Goal: Task Accomplishment & Management: Use online tool/utility

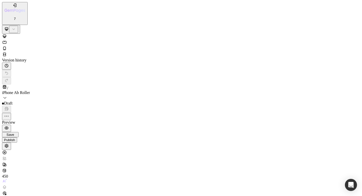
type input "https://cdn.shopify.com/s/files/1/0951/8638/7243/files/gempages_580117634276656…"
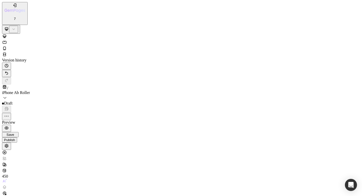
drag, startPoint x: 179, startPoint y: 5121, endPoint x: 180, endPoint y: 5143, distance: 22.4
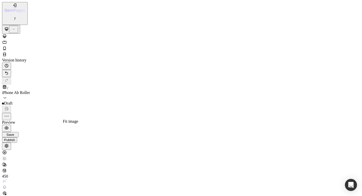
click at [35, 33] on div "Original" at bounding box center [13, 30] width 44 height 5
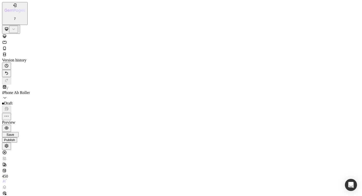
scroll to position [143, 0]
type input "[URL][DOMAIN_NAME]"
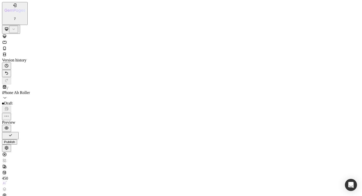
scroll to position [29, 0]
drag, startPoint x: 97, startPoint y: 6860, endPoint x: 25, endPoint y: 6858, distance: 71.3
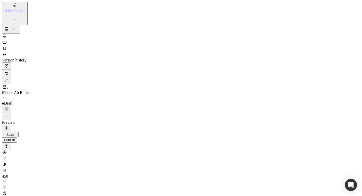
click at [14, 133] on span "Save" at bounding box center [11, 135] width 8 height 4
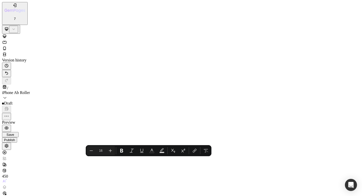
drag, startPoint x: 65, startPoint y: 7552, endPoint x: 30, endPoint y: 7551, distance: 35.0
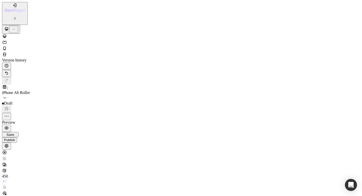
scroll to position [88, 0]
drag, startPoint x: 64, startPoint y: 7553, endPoint x: 47, endPoint y: 7554, distance: 18.0
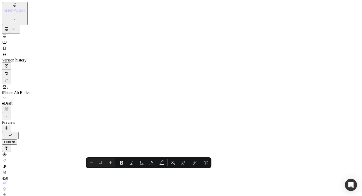
drag, startPoint x: 97, startPoint y: 7568, endPoint x: 33, endPoint y: 7568, distance: 64.7
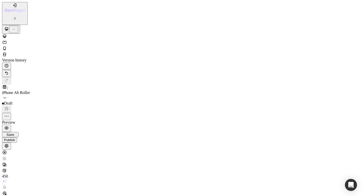
scroll to position [86, 0]
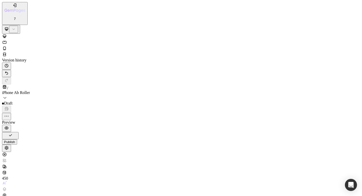
scroll to position [111, 0]
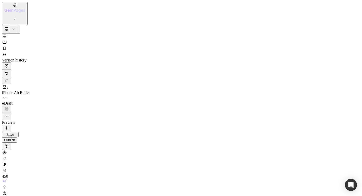
drag, startPoint x: 96, startPoint y: 6786, endPoint x: 89, endPoint y: 6786, distance: 6.8
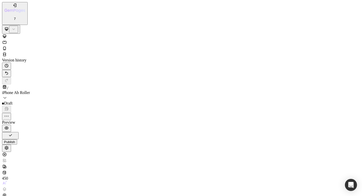
drag, startPoint x: 105, startPoint y: 6742, endPoint x: 69, endPoint y: 6741, distance: 35.8
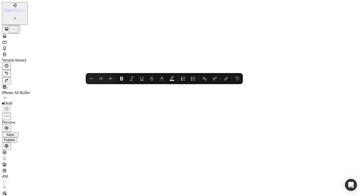
drag, startPoint x: 115, startPoint y: 6762, endPoint x: 70, endPoint y: 6764, distance: 44.9
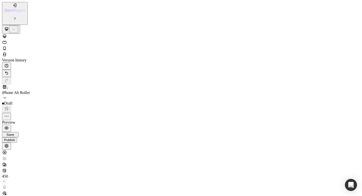
drag, startPoint x: 172, startPoint y: 6763, endPoint x: 158, endPoint y: 6764, distance: 14.4
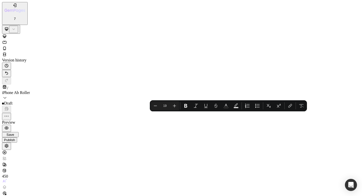
drag, startPoint x: 140, startPoint y: 6799, endPoint x: 198, endPoint y: 6790, distance: 57.8
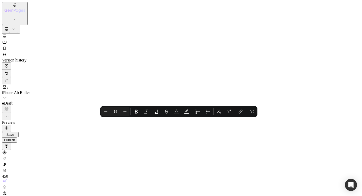
drag, startPoint x: 140, startPoint y: 6798, endPoint x: 84, endPoint y: 6798, distance: 56.1
drag, startPoint x: 140, startPoint y: 6799, endPoint x: 92, endPoint y: 6799, distance: 48.3
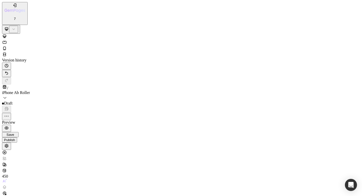
drag, startPoint x: 248, startPoint y: 6792, endPoint x: 233, endPoint y: 6793, distance: 14.6
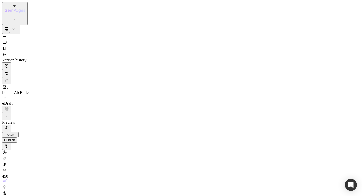
drag, startPoint x: 285, startPoint y: 4316, endPoint x: 282, endPoint y: 4326, distance: 10.8
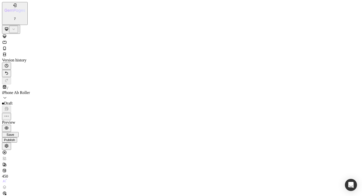
scroll to position [434, 0]
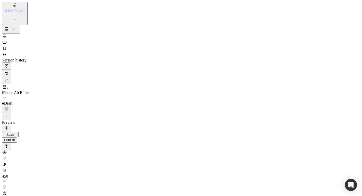
scroll to position [540, 0]
click at [14, 133] on span "Save" at bounding box center [11, 135] width 8 height 4
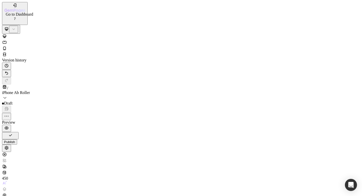
click at [12, 7] on icon "button" at bounding box center [14, 5] width 5 height 5
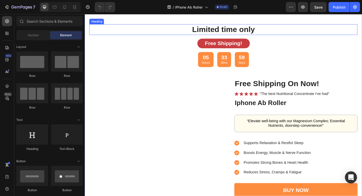
scroll to position [435, 0]
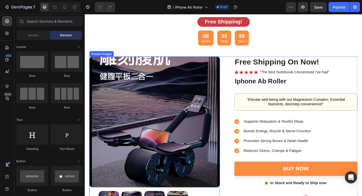
click at [164, 124] on img at bounding box center [161, 131] width 142 height 142
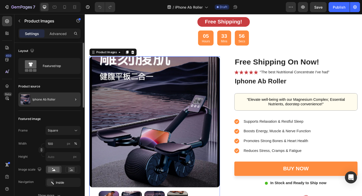
click at [67, 99] on div at bounding box center [74, 99] width 14 height 14
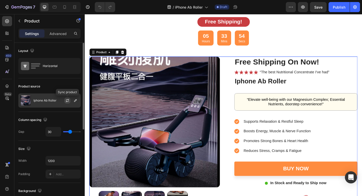
click at [68, 101] on icon "button" at bounding box center [67, 101] width 3 height 2
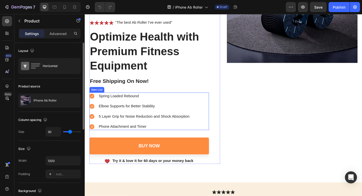
scroll to position [150, 0]
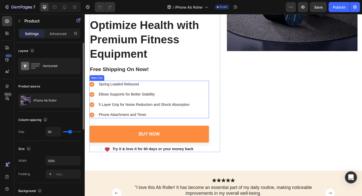
click at [209, 116] on div "Spring Loaded Rebound Elbow Supports for Better Stability 5 Layer Grip for Nois…" at bounding box center [155, 107] width 130 height 41
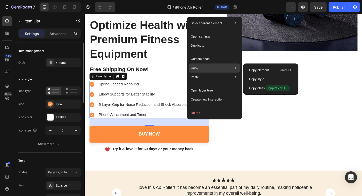
click at [202, 68] on div "Copy Copy element Cmd + C Copy style Copy class .gupPakZDTS" at bounding box center [214, 67] width 51 height 9
click at [259, 71] on p "Copy element" at bounding box center [259, 70] width 20 height 5
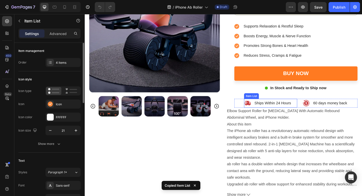
scroll to position [517, 0]
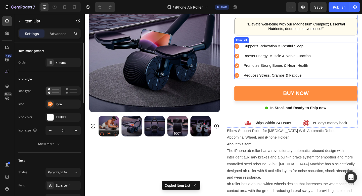
click at [350, 65] on div "Supports Relaxation & Restful Sleep Boosts Energy, Muscle & Nerve Function Prom…" at bounding box center [315, 64] width 134 height 39
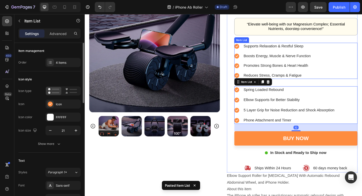
click at [348, 66] on div "Supports Relaxation & Restful Sleep Boosts Energy, Muscle & Nerve Function Prom…" at bounding box center [315, 64] width 134 height 39
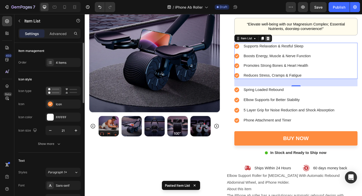
click at [284, 42] on icon at bounding box center [284, 41] width 3 height 4
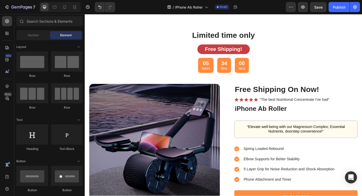
scroll to position [463, 0]
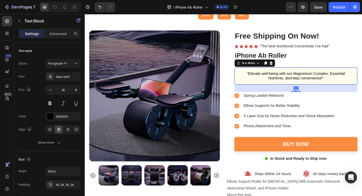
click at [349, 79] on p "“Elevate well-being with our Magnesium Complex; Essential Nutrients, doorstep c…" at bounding box center [315, 81] width 122 height 11
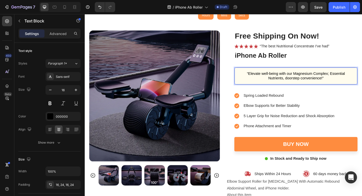
click at [300, 84] on p "“Elevate well-being with our Magnesium Complex; Essential Nutrients, doorstep c…" at bounding box center [315, 81] width 122 height 11
click at [349, 79] on p "“Elevate well-being with our Magnesium Complex; Essential Fitness, doorstep con…" at bounding box center [315, 81] width 122 height 11
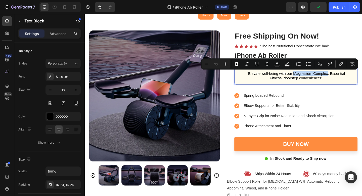
drag, startPoint x: 349, startPoint y: 79, endPoint x: 313, endPoint y: 81, distance: 36.5
click at [313, 81] on p "“Elevate well-being with our Magnesium Complex; Essential Fitness, doorstep con…" at bounding box center [315, 81] width 122 height 11
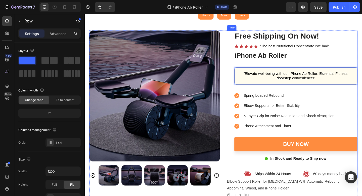
click at [314, 95] on div "Free Shipping On Now! Heading Icon Icon Icon Icon Icon Icon List “The best Nutr…" at bounding box center [315, 112] width 134 height 160
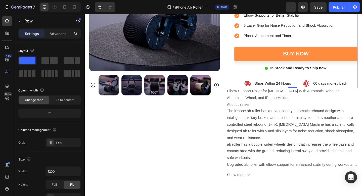
scroll to position [562, 0]
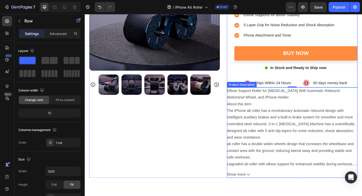
click at [286, 110] on div "Elbow Support Roller for [MEDICAL_DATA] With Automatic Rebound Abdominal Wheel,…" at bounding box center [311, 137] width 142 height 87
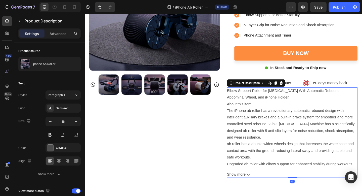
click at [273, 111] on div "Elbow Support Roller for [MEDICAL_DATA] With Automatic Rebound Abdominal Wheel,…" at bounding box center [311, 137] width 142 height 87
click at [187, 146] on div "Product Images" at bounding box center [161, 63] width 142 height 258
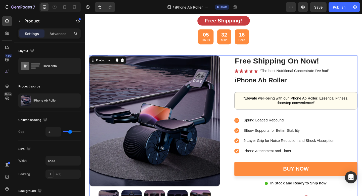
scroll to position [435, 0]
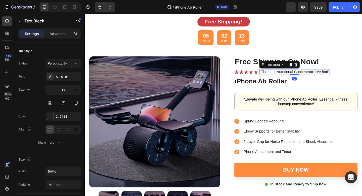
click at [348, 77] on p "“The best Nutritional Concentrate I've had”" at bounding box center [313, 76] width 76 height 5
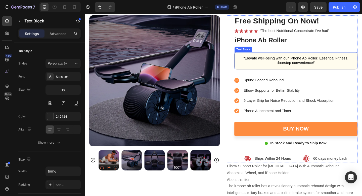
scroll to position [474, 0]
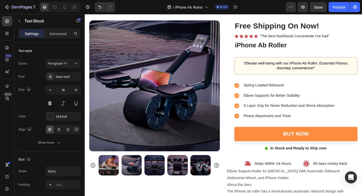
click at [310, 39] on p "“The best Nutritional Concentrate I've had”" at bounding box center [313, 37] width 76 height 5
click at [349, 38] on p "“The best Nutritional Concentrate I've had”" at bounding box center [313, 37] width 76 height 5
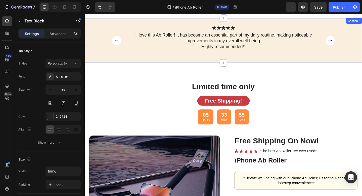
scroll to position [313, 0]
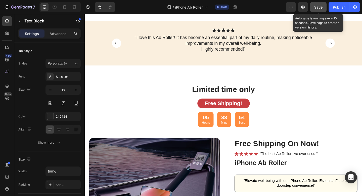
click at [317, 8] on span "Save" at bounding box center [319, 7] width 8 height 4
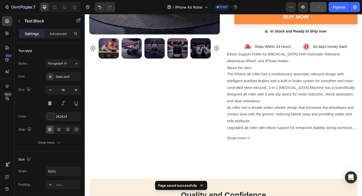
scroll to position [623, 0]
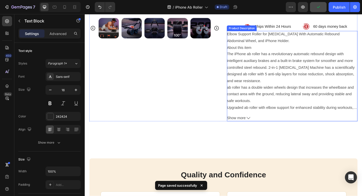
click at [309, 80] on p "About this item The iPhone ab roller has a revolutionary automatic rebound desi…" at bounding box center [311, 115] width 142 height 135
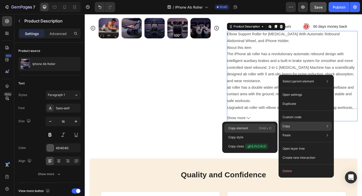
click at [255, 133] on div "Copy element Cmd + C" at bounding box center [250, 137] width 51 height 9
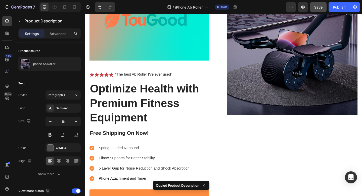
scroll to position [159, 0]
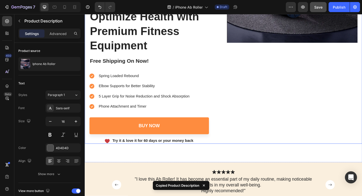
click at [271, 99] on div "Image" at bounding box center [311, 27] width 142 height 255
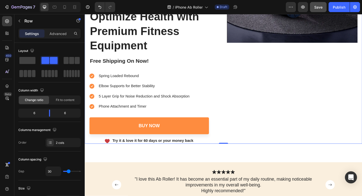
click at [302, 84] on div "Image" at bounding box center [311, 27] width 142 height 255
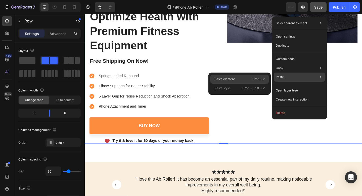
click at [236, 84] on div "Paste element Cmd + V" at bounding box center [240, 88] width 58 height 9
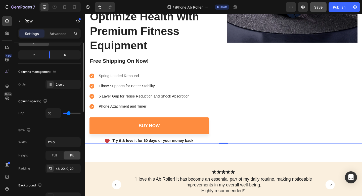
scroll to position [0, 0]
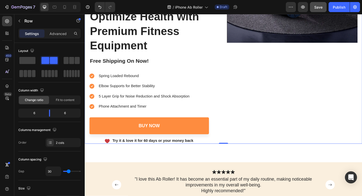
click at [288, 100] on div "Image" at bounding box center [311, 27] width 142 height 255
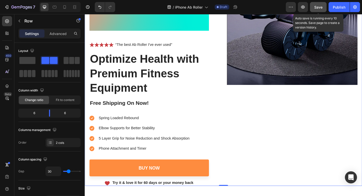
click at [318, 8] on span "Save" at bounding box center [319, 7] width 8 height 4
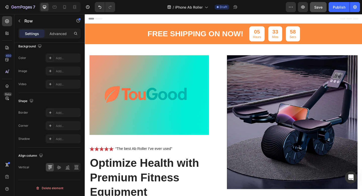
click at [170, 54] on div "Image Icon Icon Icon Icon Icon Icon List “The best Ab Roller I've ever used” Te…" at bounding box center [236, 180] width 302 height 267
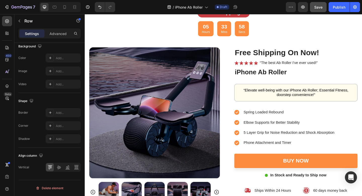
scroll to position [447, 0]
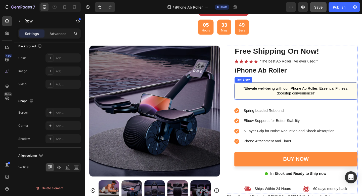
click at [292, 96] on p "“Elevate well-being with our iPhone Ab Roller; Essential Fitness, doorstep conv…" at bounding box center [315, 98] width 122 height 11
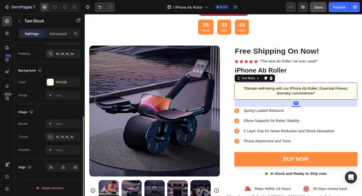
scroll to position [0, 0]
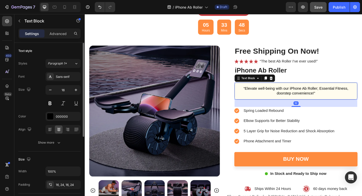
click at [291, 96] on p "“Elevate well-being with our iPhone Ab Roller; Essential Fitness, doorstep conv…" at bounding box center [315, 98] width 122 height 11
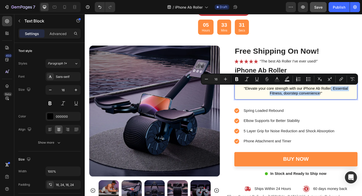
drag, startPoint x: 340, startPoint y: 101, endPoint x: 352, endPoint y: 95, distance: 13.9
click at [352, 95] on p "“Elevate your core strength with our iPhone Ab Roller; Essential Fitness, doors…" at bounding box center [315, 98] width 122 height 11
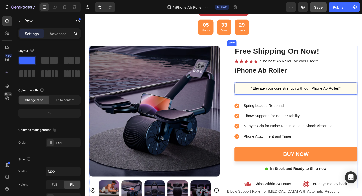
click at [355, 107] on div "Free Shipping On Now! Heading Icon Icon Icon Icon Icon Icon List “The best Ab R…" at bounding box center [315, 126] width 134 height 155
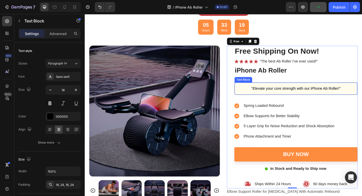
click at [362, 94] on p "“Elevate your core strength with our iPhone Ab Roller!”" at bounding box center [315, 95] width 122 height 5
click at [362, 93] on p "Elevate your core strength with our iPhone Ab Roller!”" at bounding box center [315, 95] width 122 height 5
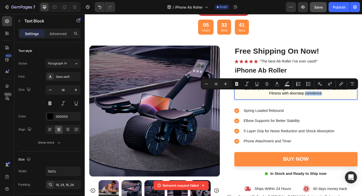
click at [331, 103] on p "Elevate your core strength with our iPhone Ab Roller! Essential Fitness with do…" at bounding box center [315, 98] width 122 height 11
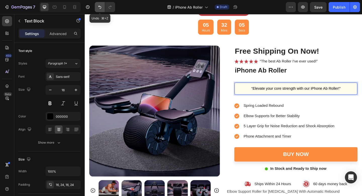
click at [97, 10] on button "Undo/Redo" at bounding box center [100, 7] width 10 height 10
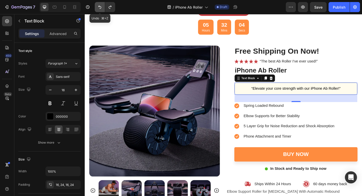
click at [97, 10] on button "Undo/Redo" at bounding box center [100, 7] width 10 height 10
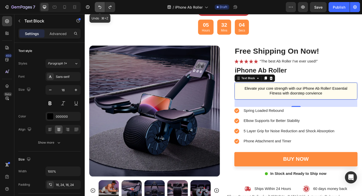
click at [97, 10] on button "Undo/Redo" at bounding box center [100, 7] width 10 height 10
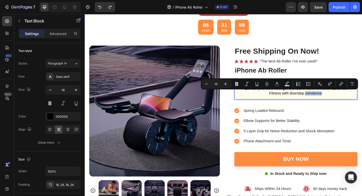
drag, startPoint x: 342, startPoint y: 101, endPoint x: 325, endPoint y: 100, distance: 16.6
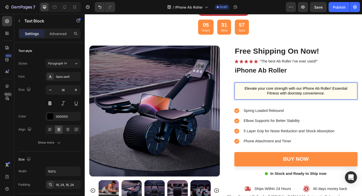
click at [347, 102] on p "Elevate your core strength with our iPhone Ab Roller! Essential Fitness with do…" at bounding box center [315, 98] width 122 height 11
click at [353, 94] on p "Elevate your core strength with our iPhone Ab Roller! Essential Fitness with do…" at bounding box center [315, 98] width 122 height 11
click at [345, 101] on p "Elevate your core strength with our iPhone Ab Roller. Essential Fitness with do…" at bounding box center [315, 98] width 122 height 11
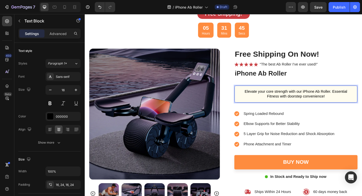
scroll to position [444, 0]
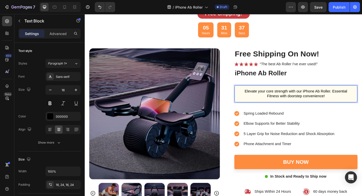
click at [353, 98] on p "Elevate your core strength with our iPhone Ab Roller. Essential Fitness with do…" at bounding box center [315, 101] width 122 height 11
click at [348, 103] on p "Elevate your core strength with our iPhone Ab Roller; Essential Fitness with do…" at bounding box center [315, 101] width 122 height 11
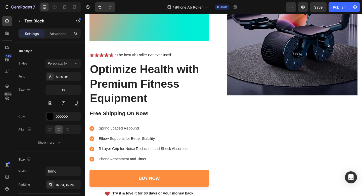
scroll to position [0, 0]
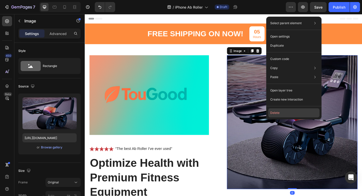
click at [277, 109] on button "Delete" at bounding box center [294, 112] width 51 height 9
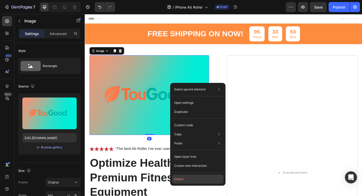
click at [183, 177] on button "Delete" at bounding box center [197, 178] width 51 height 9
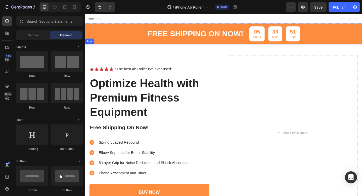
click at [235, 54] on div "Icon Icon Icon Icon Icon Icon List “The best Ab Roller I've ever used” Text Blo…" at bounding box center [236, 137] width 302 height 181
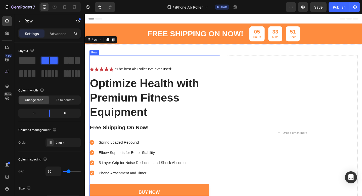
click at [201, 78] on div "Icon Icon Icon Icon Icon Icon List “The best Ab Roller I've ever used” Text Blo…" at bounding box center [155, 143] width 130 height 169
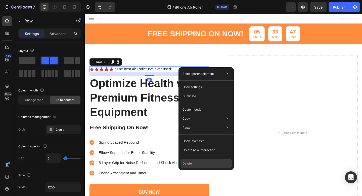
click at [194, 162] on button "Delete" at bounding box center [206, 163] width 51 height 9
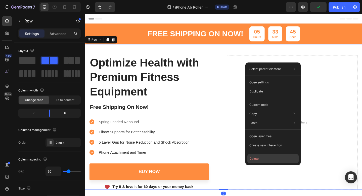
click at [252, 158] on button "Delete" at bounding box center [273, 158] width 51 height 9
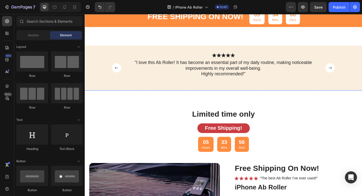
scroll to position [22, 0]
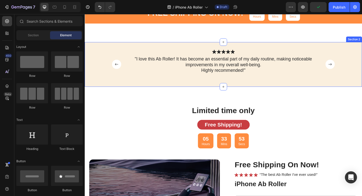
click at [97, 73] on div "Icon Icon Icon Icon Icon Icon List "I love this Ab Roller! It has become an ess…" at bounding box center [236, 73] width 302 height 41
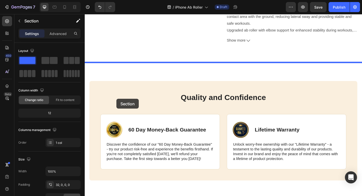
scroll to position [364, 0]
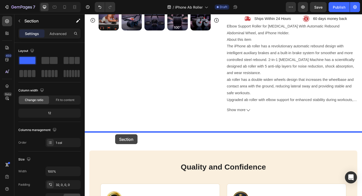
drag, startPoint x: 97, startPoint y: 73, endPoint x: 118, endPoint y: 145, distance: 74.9
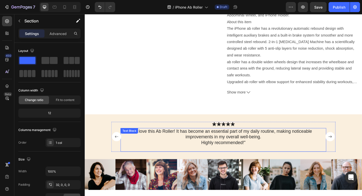
scroll to position [299, 0]
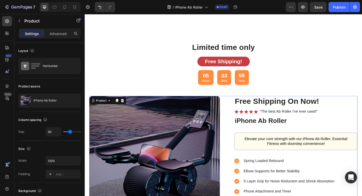
scroll to position [0, 0]
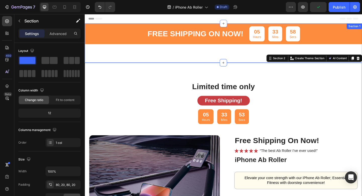
click at [166, 56] on div "Free Shipping oN Now! Text Block 05 Hours 33 Mins 58 Secs Countdown Timer Row S…" at bounding box center [236, 45] width 302 height 43
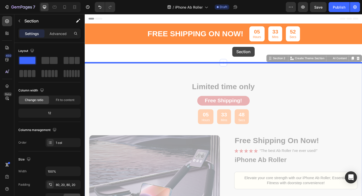
drag, startPoint x: 246, startPoint y: 67, endPoint x: 246, endPoint y: 50, distance: 17.4
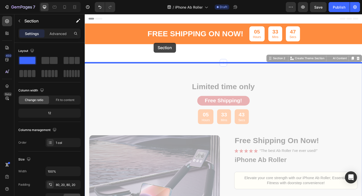
drag, startPoint x: 157, startPoint y: 117, endPoint x: 160, endPoint y: 45, distance: 71.8
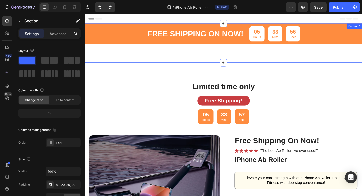
click at [183, 62] on div "Free Shipping oN Now! Text Block 05 Hours 33 Mins 56 Secs Countdown Timer Row S…" at bounding box center [236, 45] width 302 height 43
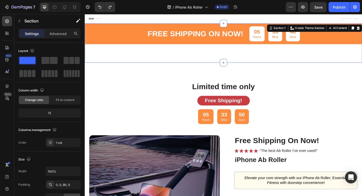
drag, startPoint x: 235, startPoint y: 66, endPoint x: 235, endPoint y: 48, distance: 18.1
click at [235, 48] on div "Free Shipping oN Now! Text Block 05 Hours 33 Mins 48 Secs Countdown Timer Row S…" at bounding box center [236, 45] width 302 height 43
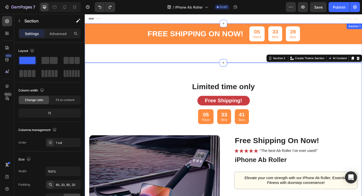
click at [126, 56] on div "Free Shipping oN Now! Text Block 05 Hours 33 Mins 39 Secs Countdown Timer Row S…" at bounding box center [236, 45] width 302 height 43
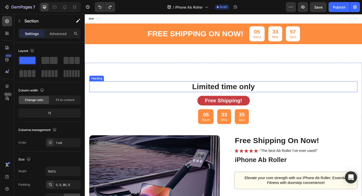
click at [269, 93] on h2 "Limited time only" at bounding box center [235, 93] width 199 height 12
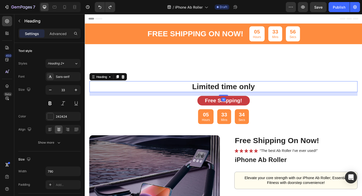
click at [271, 93] on h2 "Limited time only" at bounding box center [235, 93] width 199 height 12
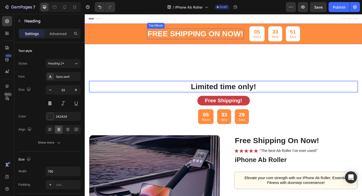
click at [240, 39] on p "Free Shipping oN Now!" at bounding box center [205, 35] width 104 height 11
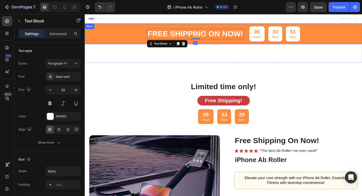
click at [240, 47] on div "Free Shipping oN Now! Text Block 0 05 Hours 33 Mins 51 Secs Countdown Timer Row" at bounding box center [236, 35] width 302 height 22
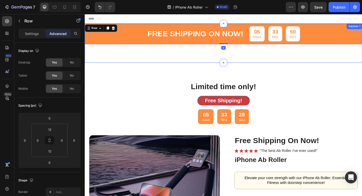
click at [239, 55] on div "Free Shipping oN Now! Text Block 05 Hours 33 Mins 50 Secs Countdown Timer Row 0…" at bounding box center [236, 45] width 302 height 43
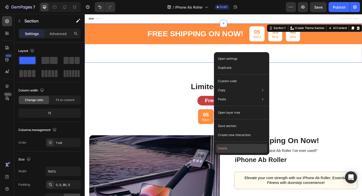
click at [233, 146] on button "Delete" at bounding box center [241, 148] width 51 height 9
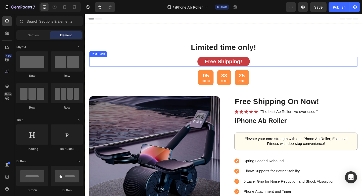
click at [173, 52] on p "Limited time only!" at bounding box center [236, 50] width 198 height 11
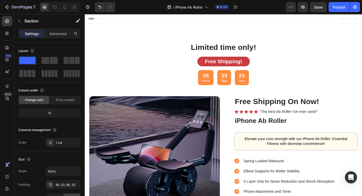
click at [173, 18] on div "Header" at bounding box center [236, 19] width 294 height 10
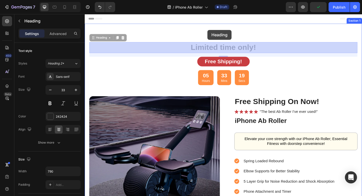
drag, startPoint x: 219, startPoint y: 48, endPoint x: 218, endPoint y: 31, distance: 16.6
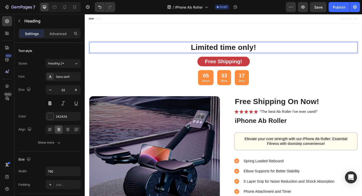
drag, startPoint x: 187, startPoint y: 48, endPoint x: 188, endPoint y: 21, distance: 27.2
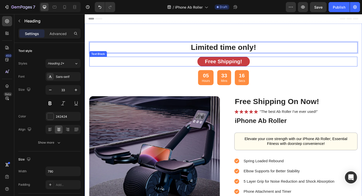
click at [186, 69] on div "Free Shipping!" at bounding box center [236, 65] width 292 height 11
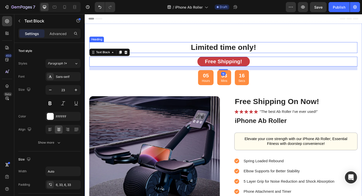
click at [206, 51] on p "Limited time only!" at bounding box center [236, 50] width 198 height 11
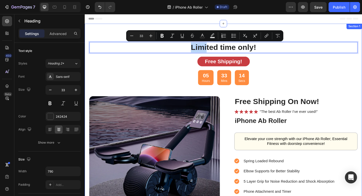
drag, startPoint x: 217, startPoint y: 51, endPoint x: 217, endPoint y: 33, distance: 17.6
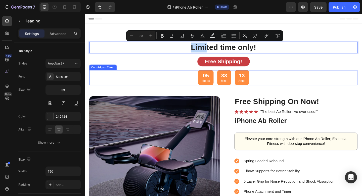
click at [175, 79] on div "05 Hours 33 Mins 13 Secs" at bounding box center [236, 83] width 292 height 16
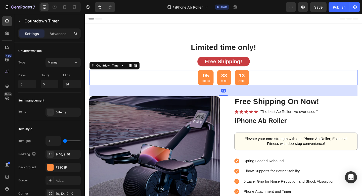
click at [175, 79] on div "05 Hours 33 Mins 13 Secs" at bounding box center [236, 83] width 292 height 16
click at [182, 66] on div "Free Shipping!" at bounding box center [236, 65] width 292 height 11
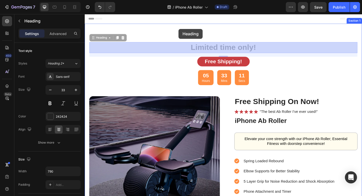
drag, startPoint x: 189, startPoint y: 50, endPoint x: 187, endPoint y: 29, distance: 20.4
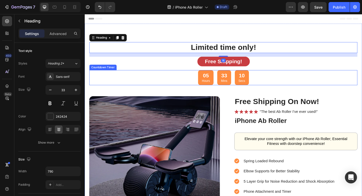
click at [159, 91] on div "05 Hours 33 Mins 10 Secs" at bounding box center [236, 83] width 292 height 16
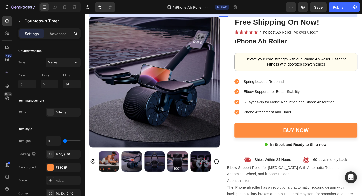
scroll to position [119, 0]
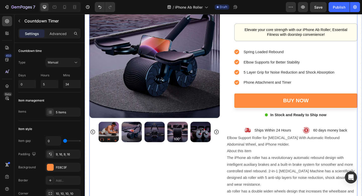
click at [132, 176] on div "Product Images" at bounding box center [161, 114] width 142 height 258
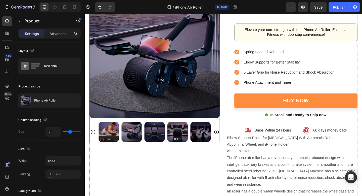
scroll to position [0, 0]
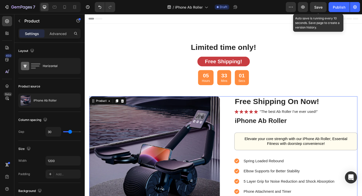
click at [320, 9] on span "Save" at bounding box center [319, 7] width 8 height 4
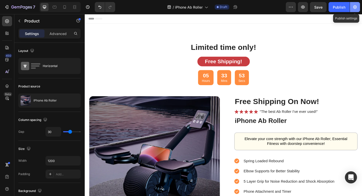
click at [355, 8] on icon "button" at bounding box center [355, 7] width 5 height 5
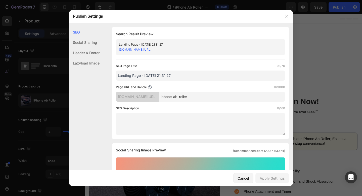
click at [164, 44] on div "Landing Page - [DATE] 21:31:27" at bounding box center [196, 44] width 155 height 5
drag, startPoint x: 172, startPoint y: 74, endPoint x: 115, endPoint y: 76, distance: 57.2
click at [115, 76] on div "Search Result Preview Landing Page - [DATE] 21:31:27 [DOMAIN_NAME][URL] SEO Pag…" at bounding box center [200, 83] width 177 height 112
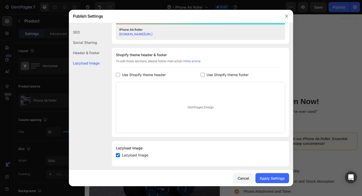
scroll to position [220, 0]
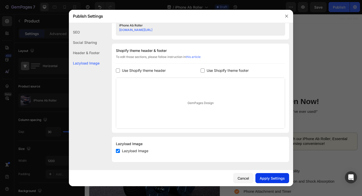
type input "iPhone Ab Roller"
click at [274, 178] on div "Apply Settings" at bounding box center [272, 177] width 25 height 5
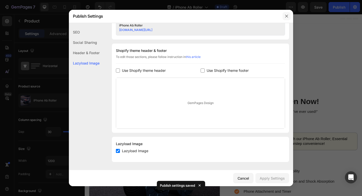
drag, startPoint x: 286, startPoint y: 17, endPoint x: 219, endPoint y: 3, distance: 68.6
click at [286, 17] on icon "button" at bounding box center [287, 16] width 4 height 4
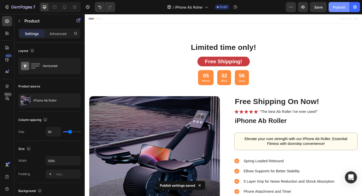
click at [337, 7] on div "Publish" at bounding box center [339, 7] width 13 height 5
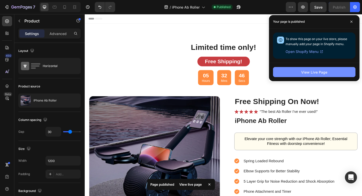
click at [290, 72] on button "View Live Page" at bounding box center [314, 72] width 83 height 10
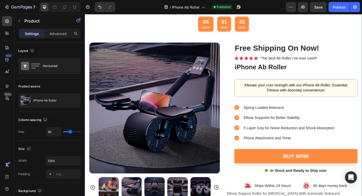
scroll to position [59, 0]
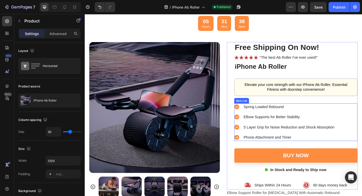
click at [298, 148] on p "Phone Attachment and Timer" at bounding box center [307, 148] width 99 height 6
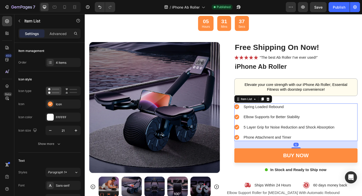
click at [298, 148] on p "Phone Attachment and Timer" at bounding box center [307, 148] width 99 height 6
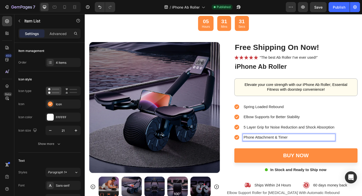
click at [324, 136] on p "5 Layer Grip for Noise Reduction and Shock Absorption" at bounding box center [307, 137] width 99 height 6
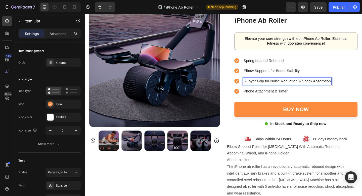
scroll to position [108, 0]
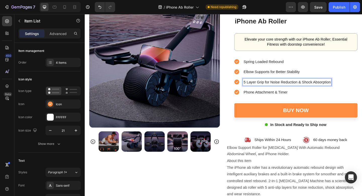
click at [257, 77] on div "Elbow Supports for Better Stability" at bounding box center [305, 77] width 96 height 8
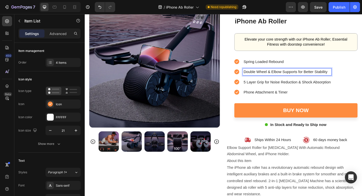
click at [302, 66] on p "Spring Loaded Rebound" at bounding box center [305, 66] width 95 height 6
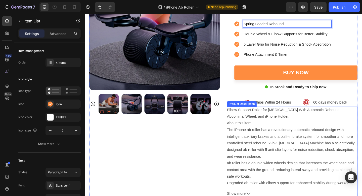
scroll to position [154, 0]
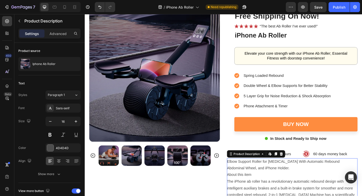
scroll to position [92, 0]
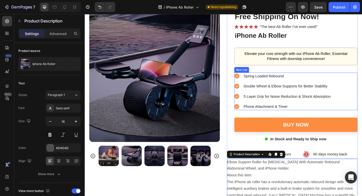
click at [302, 82] on p "Spring Loaded Rebound" at bounding box center [305, 82] width 95 height 6
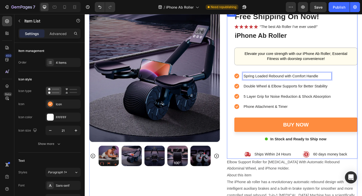
click at [315, 122] on div "Free Shipping On Now! Heading Icon Icon Icon Icon Icon Icon List “The best Ab R…" at bounding box center [315, 91] width 134 height 160
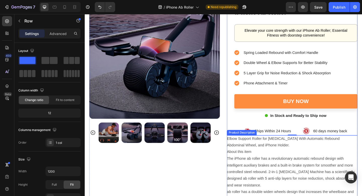
scroll to position [107, 0]
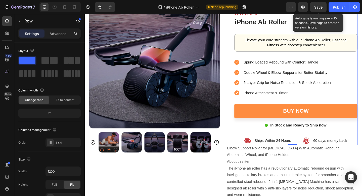
click at [319, 8] on span "Save" at bounding box center [319, 7] width 8 height 4
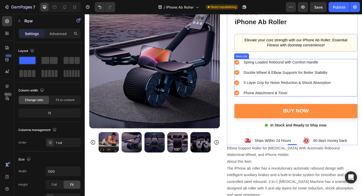
click at [316, 78] on p "Double Wheel & Elbow Supports for Better Stability" at bounding box center [305, 78] width 95 height 6
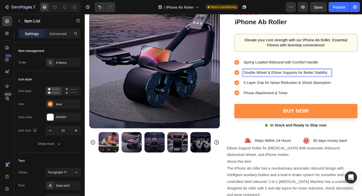
click at [316, 77] on p "Double Wheel & Elbow Supports for Better Stability" at bounding box center [305, 78] width 95 height 6
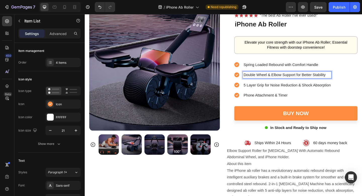
scroll to position [105, 0]
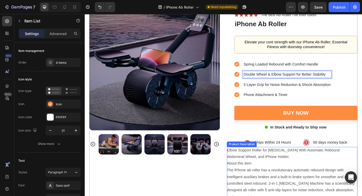
click at [282, 169] on p "Elbow Support Roller for [MEDICAL_DATA] With Automatic Rebound Abdominal Wheel,…" at bounding box center [301, 166] width 123 height 12
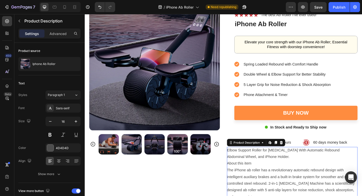
click at [282, 169] on p "Elbow Support Roller for [MEDICAL_DATA] With Automatic Rebound Abdominal Wheel,…" at bounding box center [301, 166] width 123 height 12
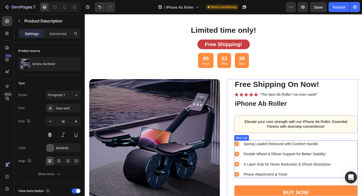
scroll to position [16, 0]
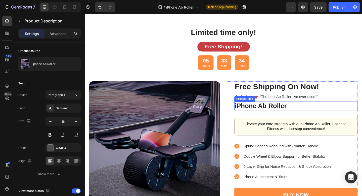
click at [251, 115] on h2 "iPhone Ab Roller" at bounding box center [315, 114] width 134 height 10
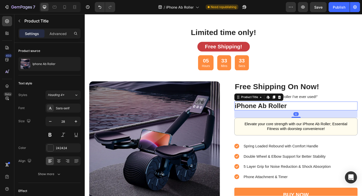
click at [250, 114] on h2 "iPhone Ab Roller" at bounding box center [315, 114] width 134 height 10
click at [250, 113] on h2 "iPhone Ab Roller" at bounding box center [315, 114] width 134 height 10
click at [306, 117] on h2 "iPhone Ab Roller" at bounding box center [315, 114] width 134 height 10
click at [304, 114] on h2 "iPhone Ab Roller" at bounding box center [315, 114] width 134 height 10
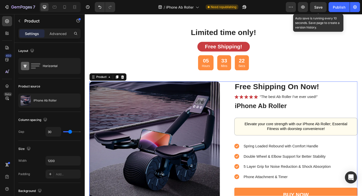
click at [315, 7] on span "Save" at bounding box center [319, 7] width 8 height 4
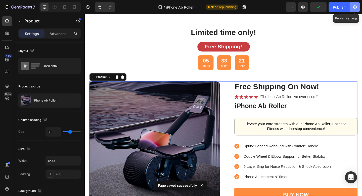
click at [354, 8] on icon "button" at bounding box center [355, 7] width 5 height 5
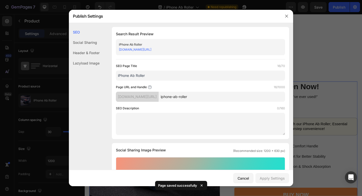
click at [119, 75] on input "iPhone Ab Roller" at bounding box center [200, 75] width 169 height 10
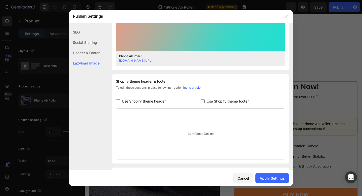
scroll to position [220, 0]
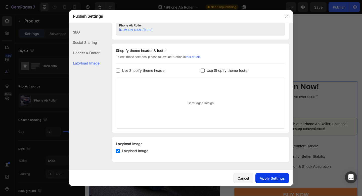
type input "Phone Ab Roller"
click at [277, 177] on div "Apply Settings" at bounding box center [272, 177] width 25 height 5
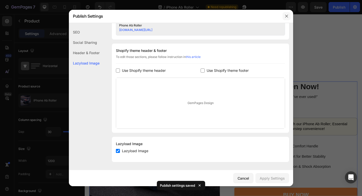
click at [287, 18] on icon "button" at bounding box center [287, 16] width 4 height 4
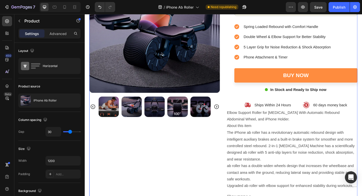
scroll to position [147, 0]
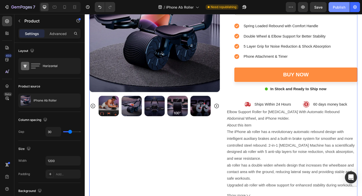
click at [338, 7] on div "Publish" at bounding box center [339, 7] width 13 height 5
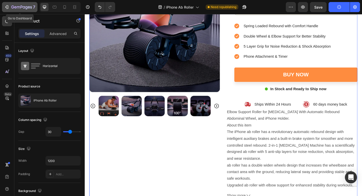
click at [7, 7] on icon "button" at bounding box center [6, 7] width 5 height 5
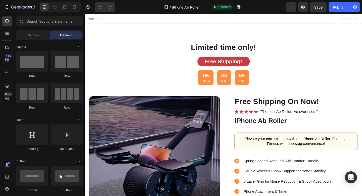
click at [156, 162] on img at bounding box center [161, 174] width 142 height 142
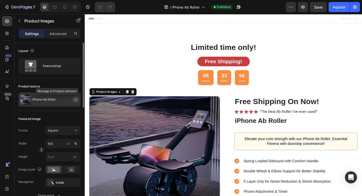
click at [75, 98] on icon "button" at bounding box center [76, 99] width 4 height 4
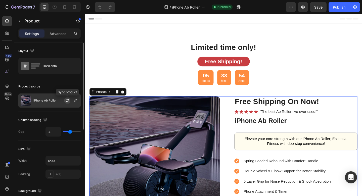
click at [68, 99] on icon "button" at bounding box center [67, 100] width 3 height 2
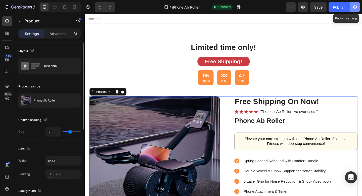
click at [356, 7] on icon "button" at bounding box center [356, 7] width 4 height 4
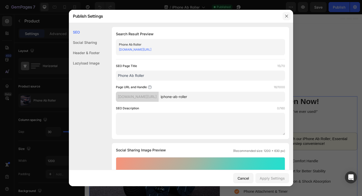
click at [286, 16] on icon "button" at bounding box center [287, 16] width 4 height 4
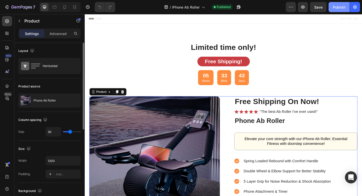
click at [337, 10] on button "Publish" at bounding box center [339, 7] width 21 height 10
